Goal: Information Seeking & Learning: Understand process/instructions

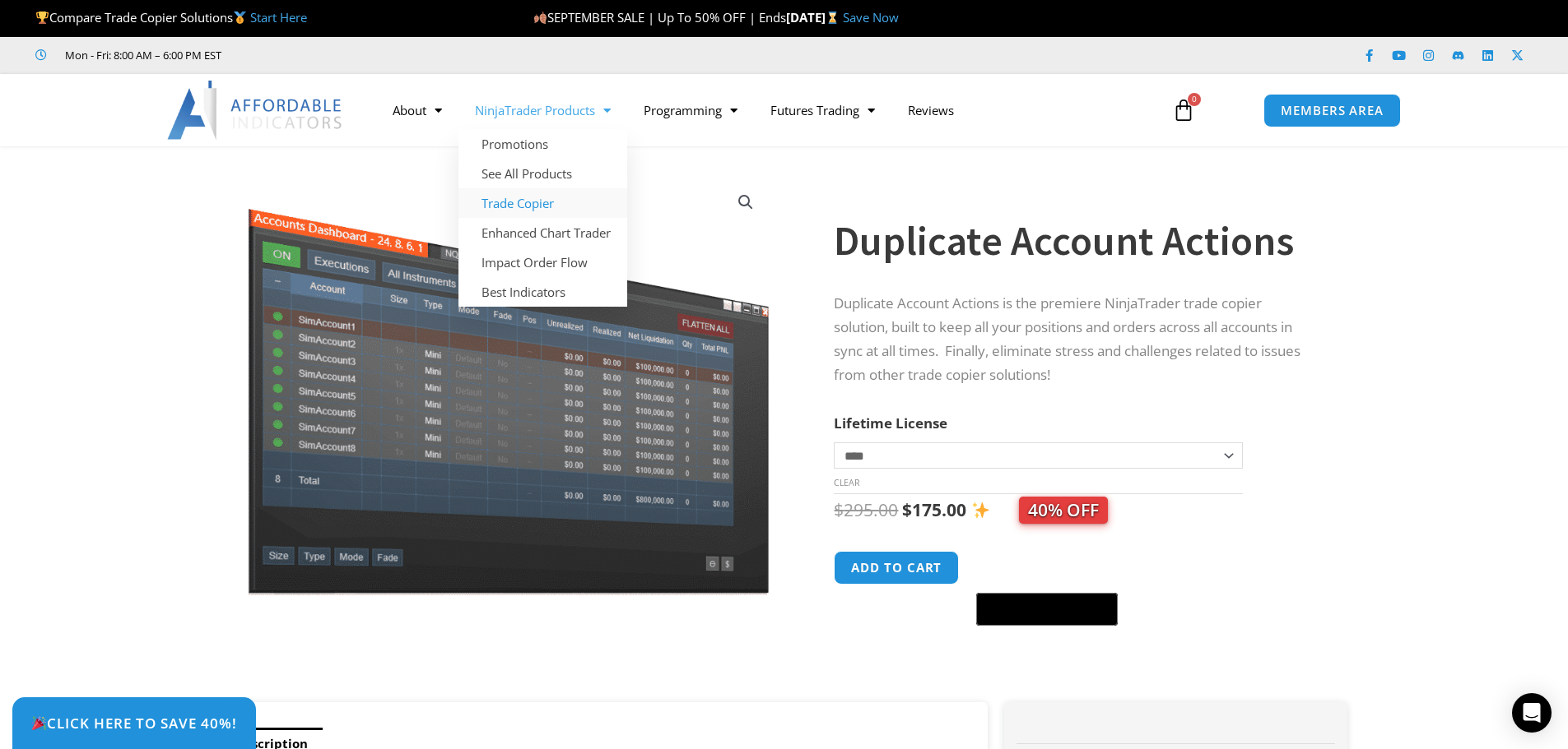
click at [531, 200] on link "Trade Copier" at bounding box center [542, 203] width 169 height 29
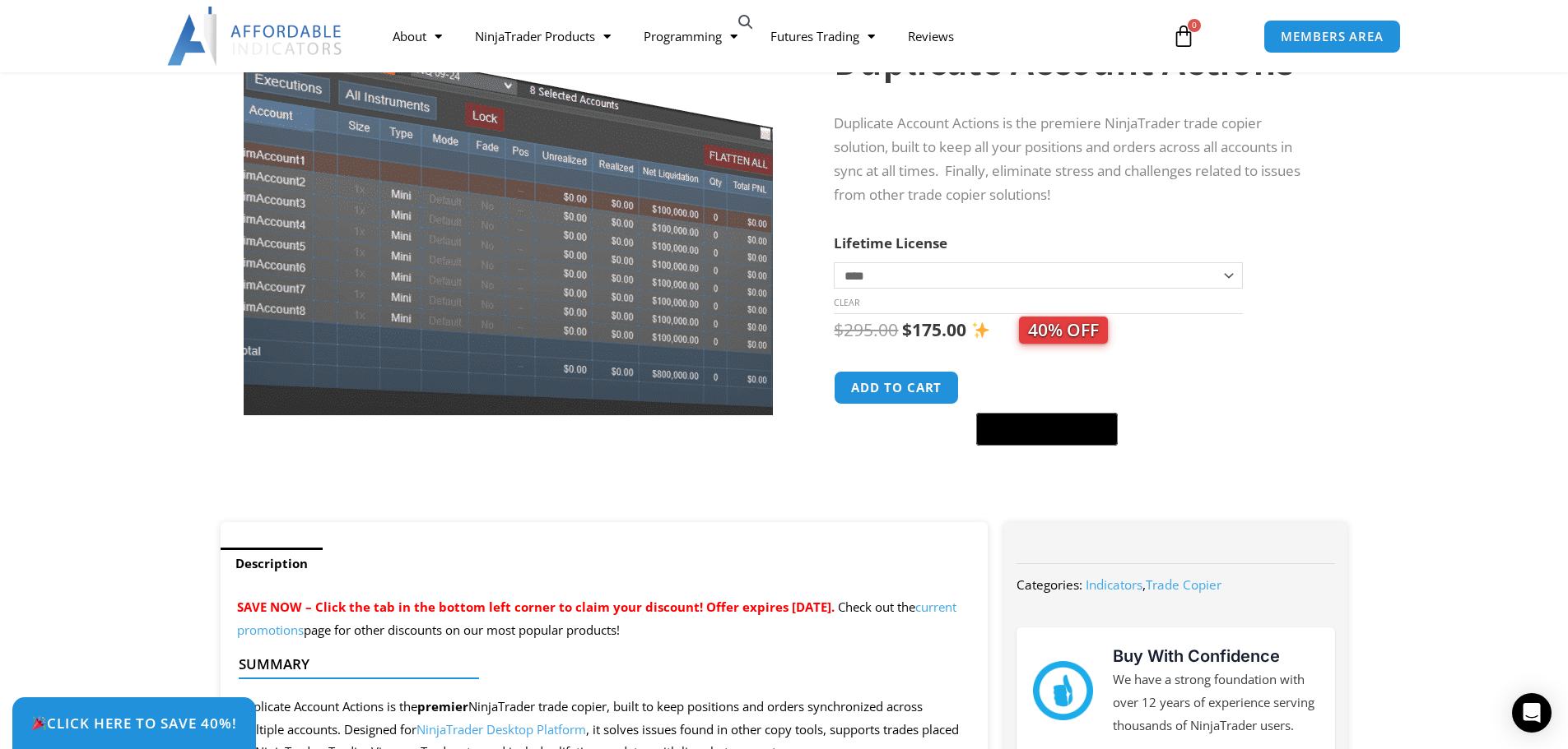
scroll to position [247, 0]
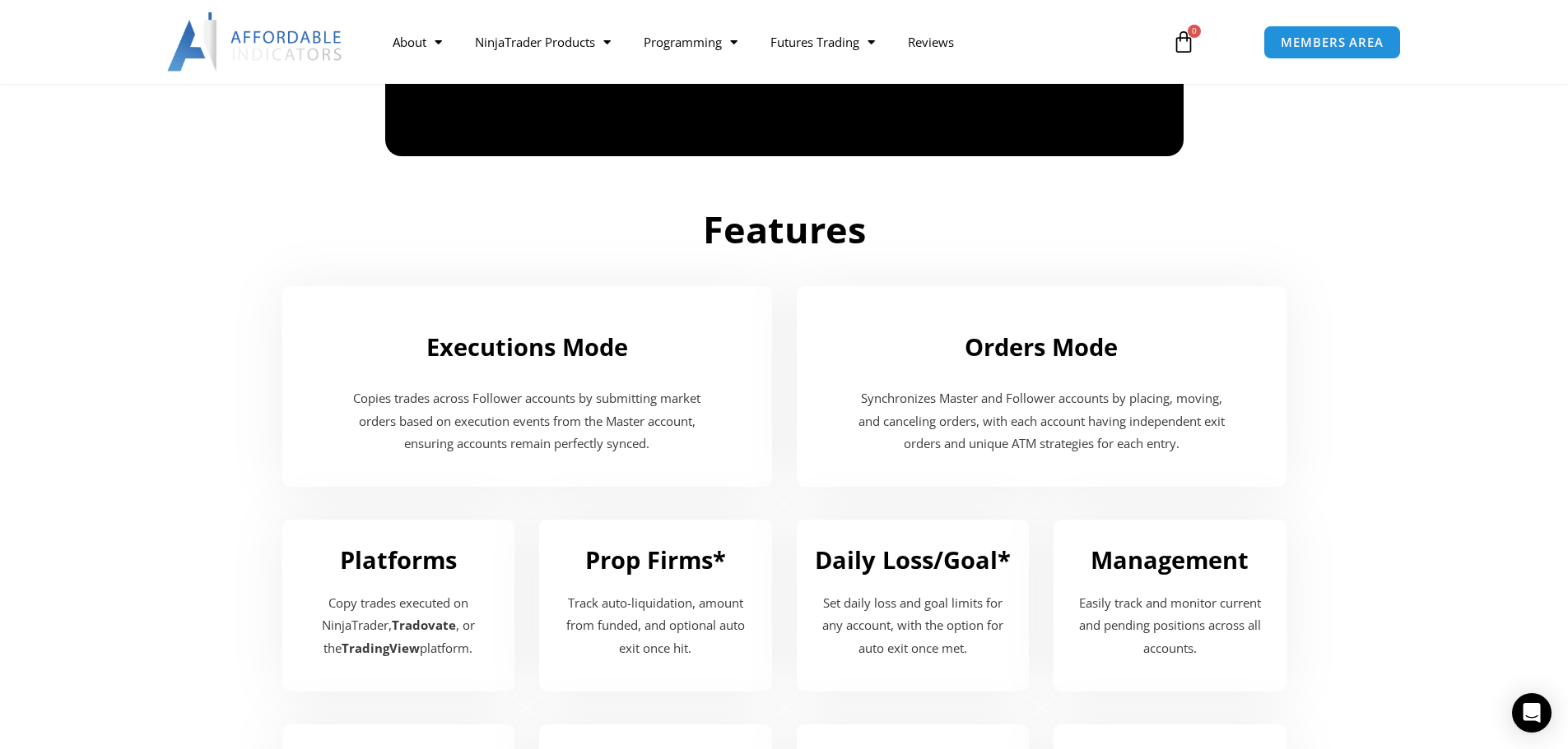
scroll to position [1563, 0]
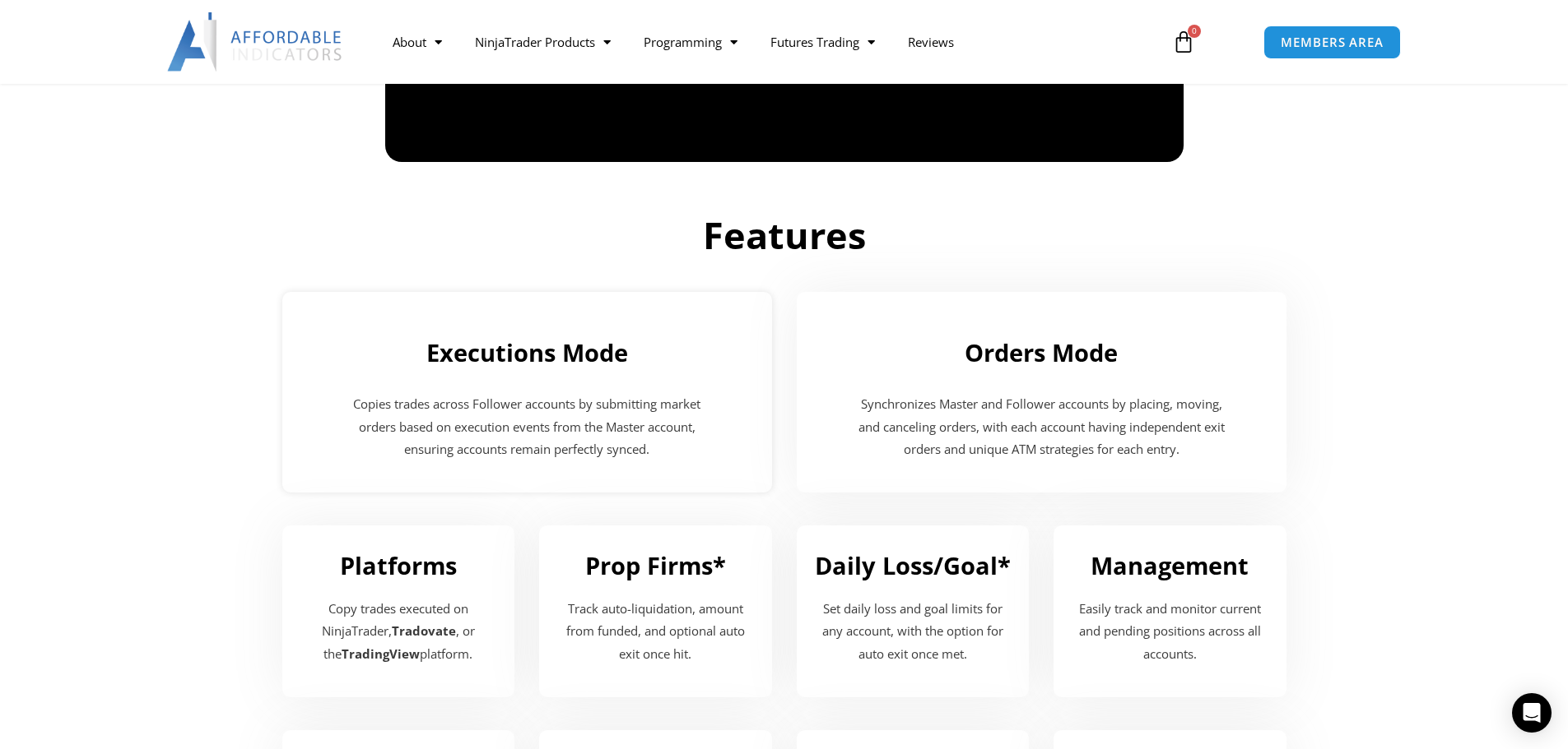
click at [502, 371] on div "Executions Mode" at bounding box center [527, 346] width 457 height 60
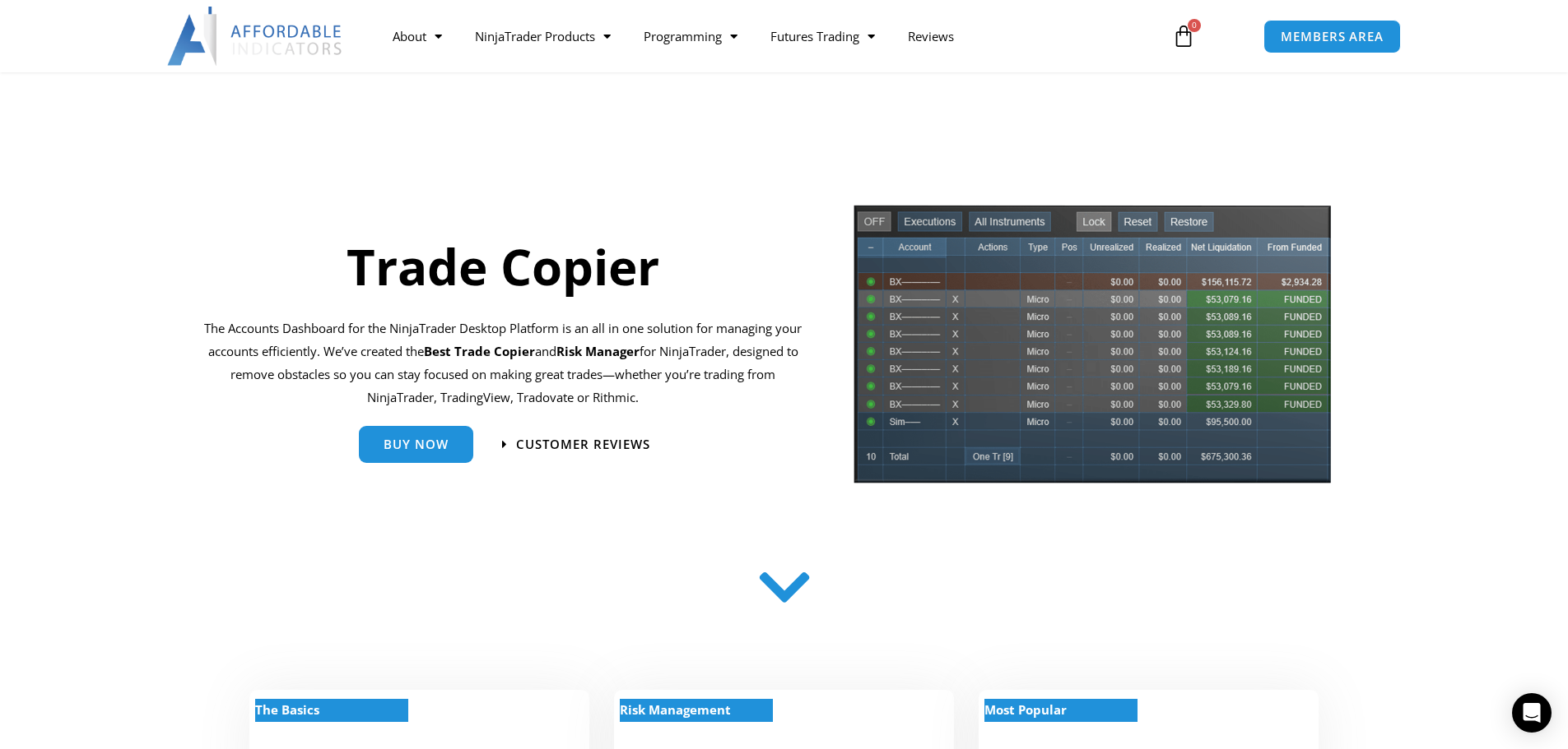
scroll to position [0, 0]
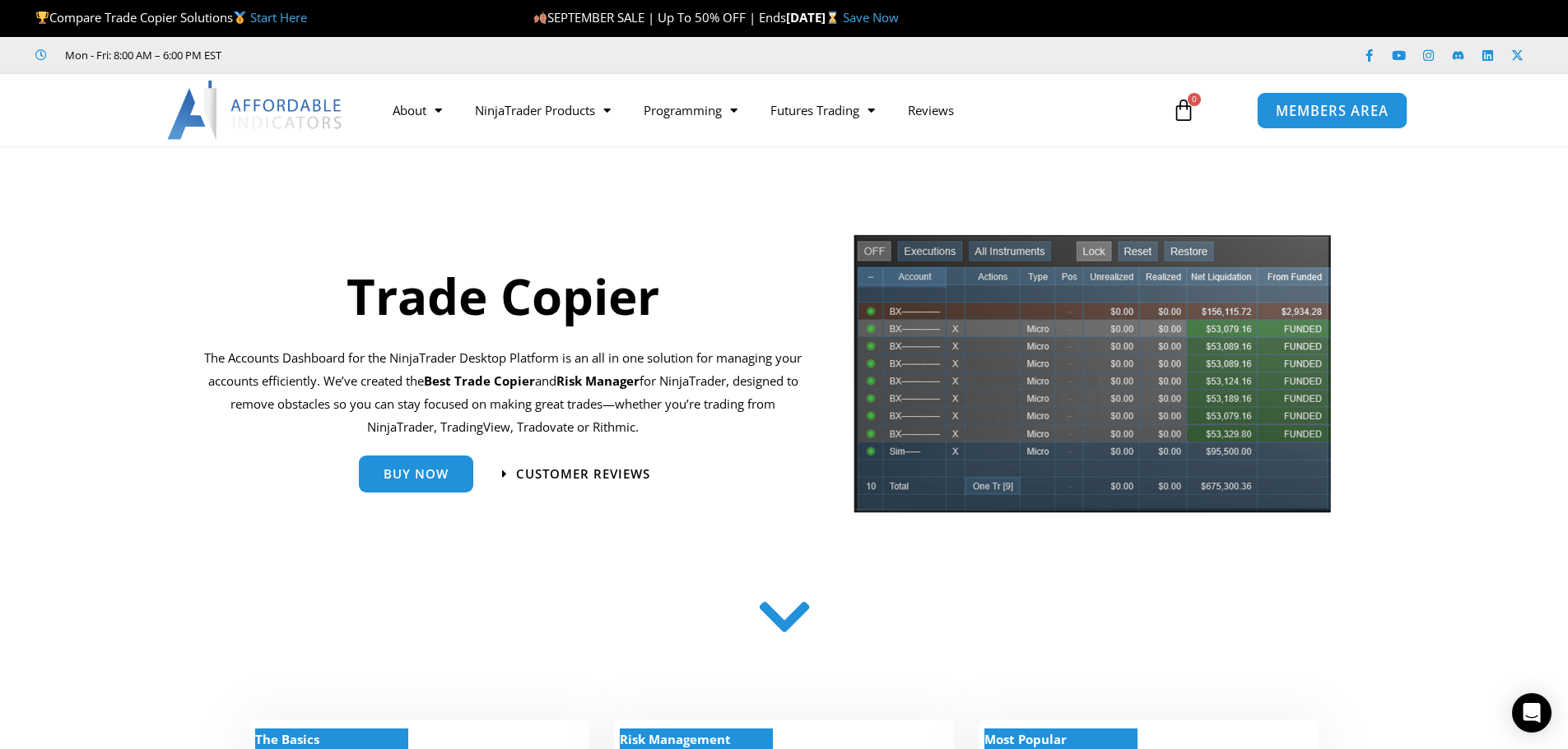
click at [1311, 92] on link "MEMBERS AREA" at bounding box center [1332, 109] width 151 height 37
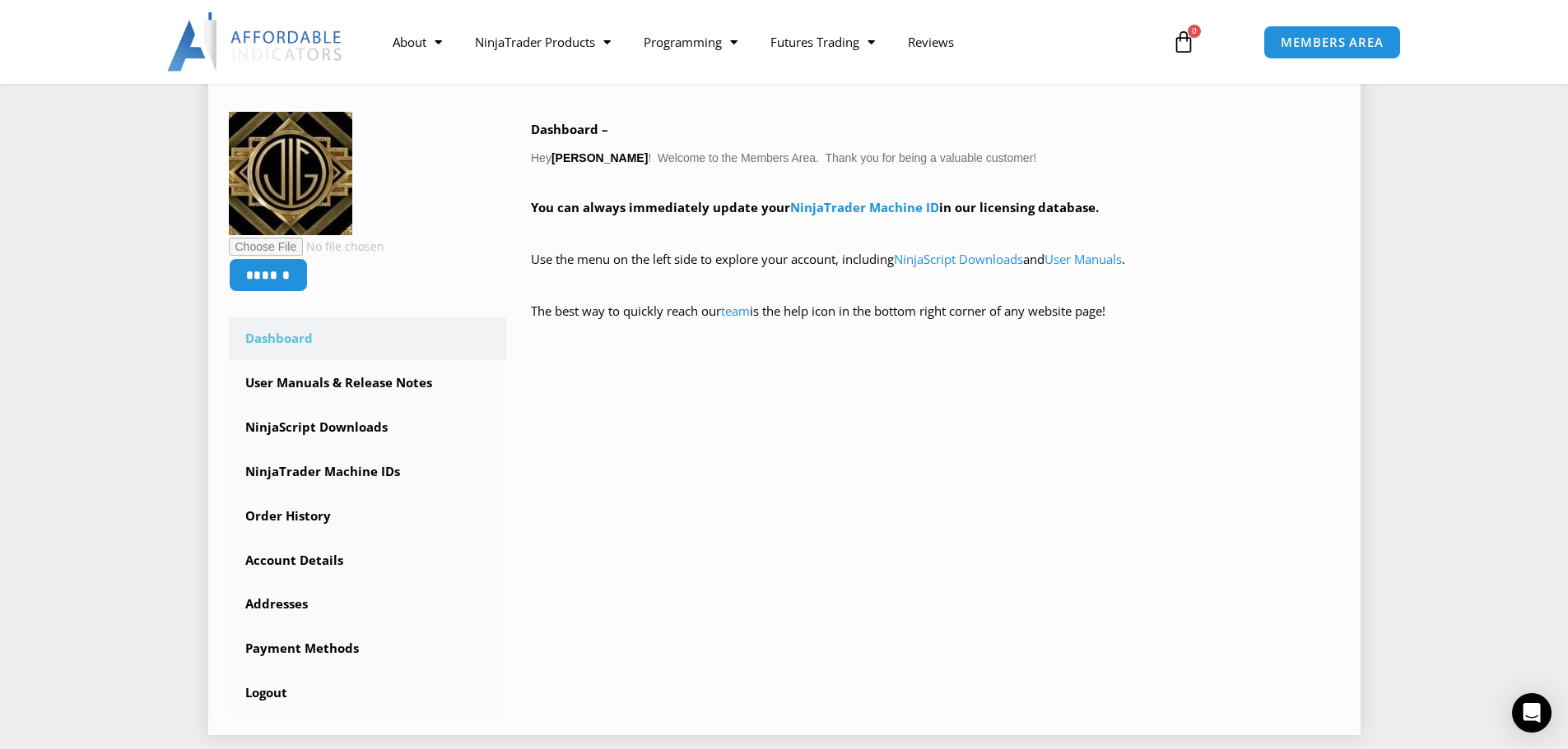
scroll to position [329, 0]
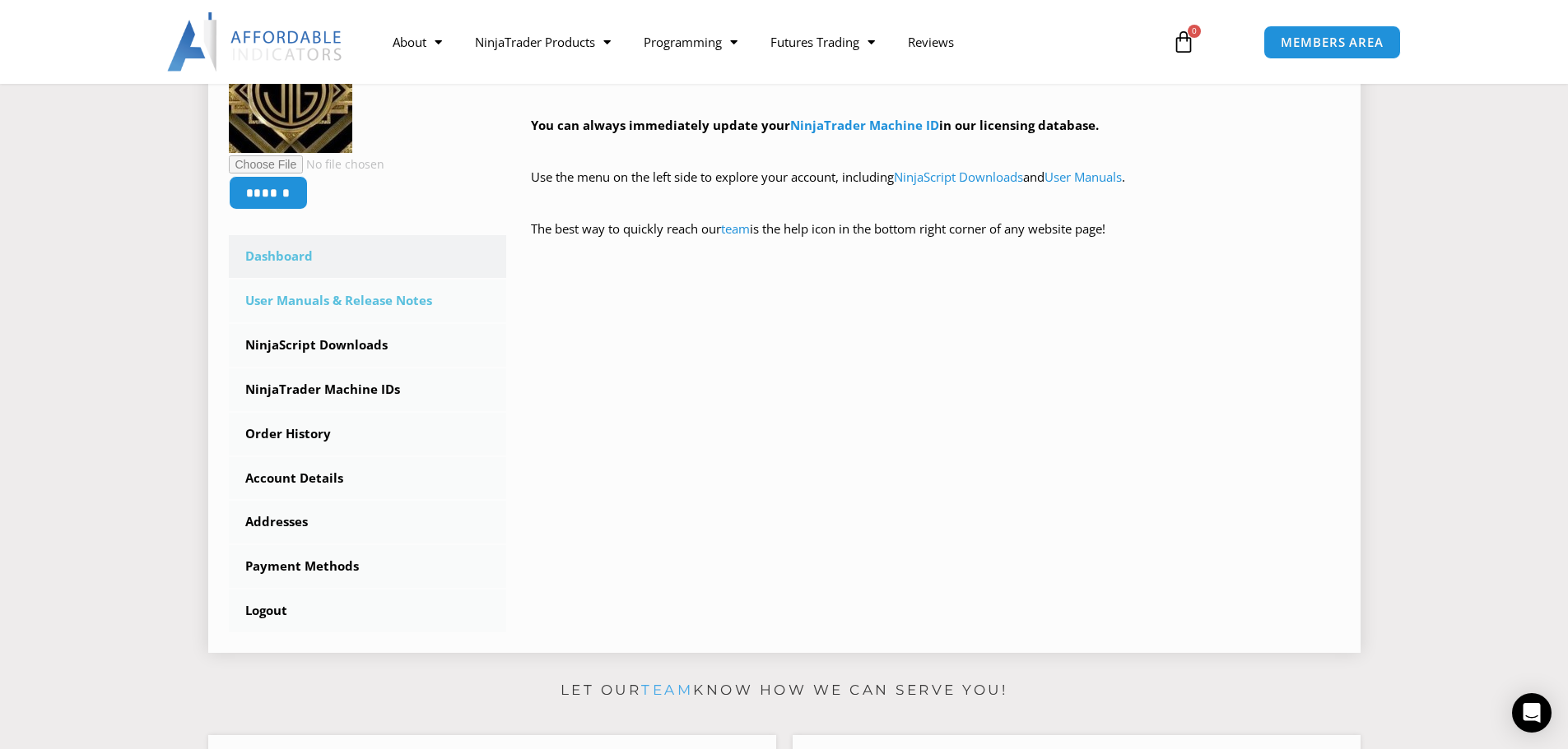
click at [402, 300] on link "User Manuals & Release Notes" at bounding box center [367, 300] width 278 height 42
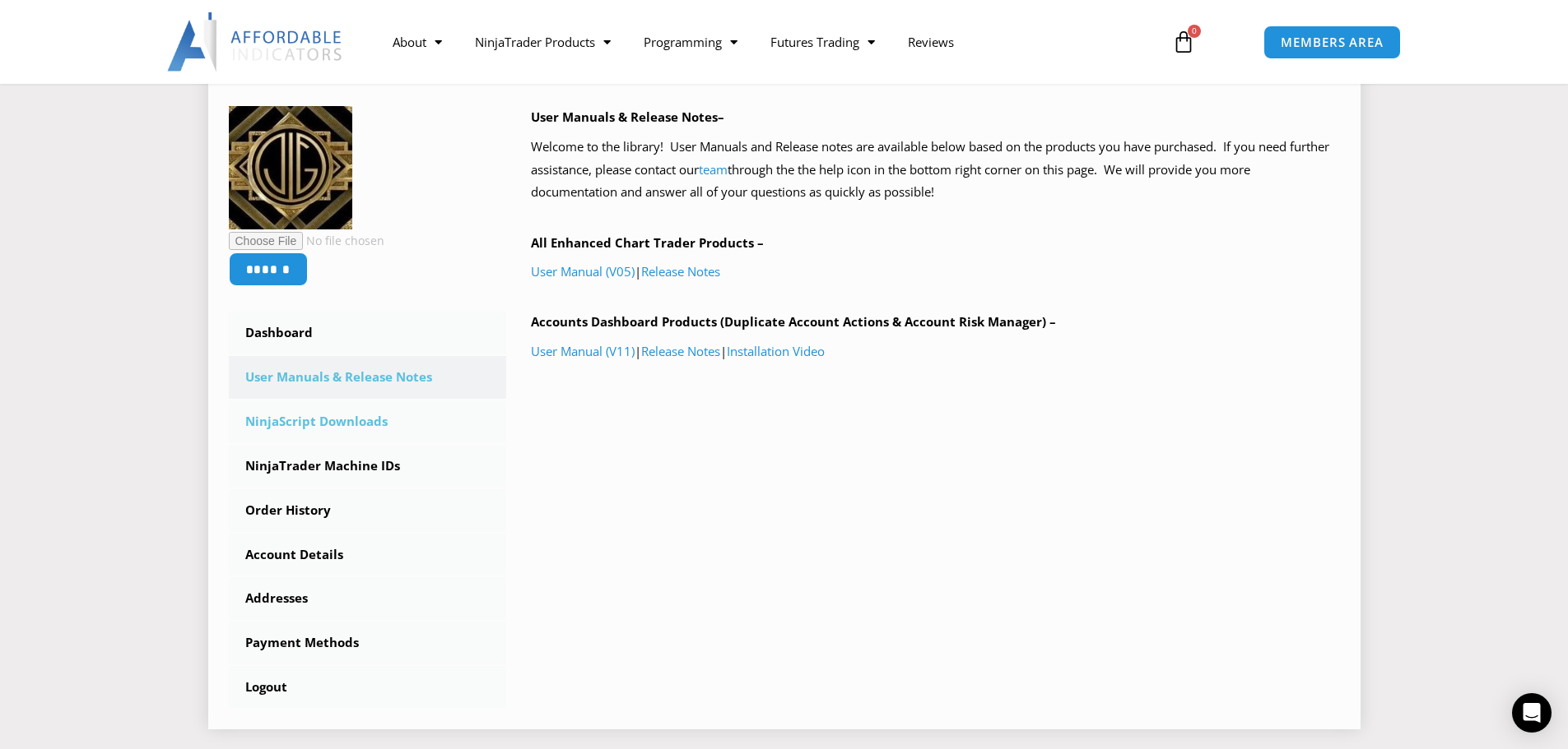
scroll to position [247, 0]
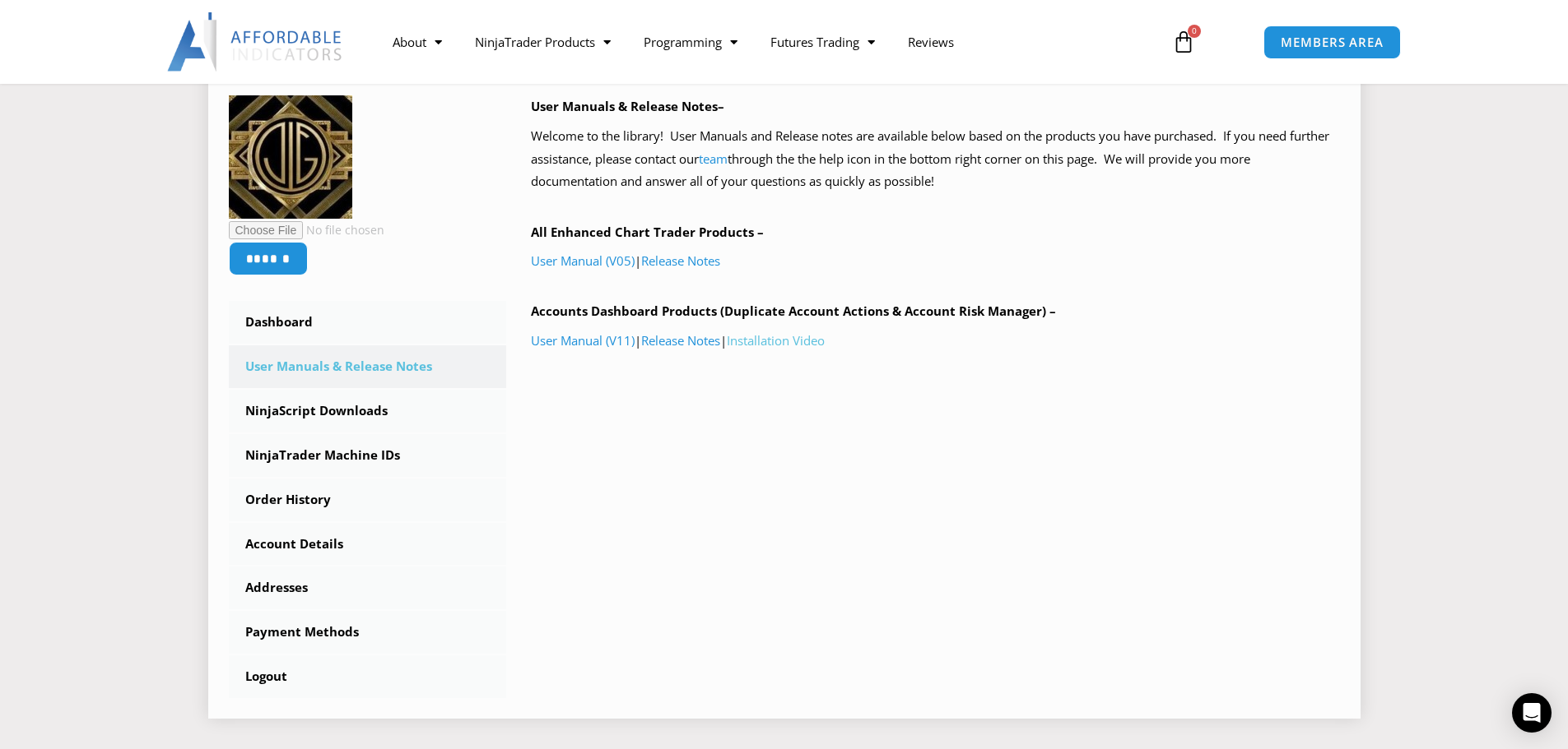
click at [794, 342] on link "Installation Video" at bounding box center [775, 340] width 98 height 16
